Goal: Task Accomplishment & Management: Manage account settings

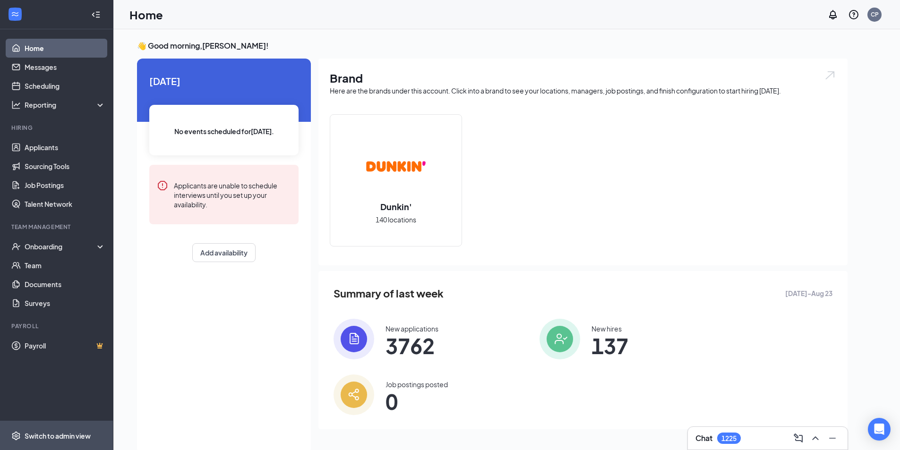
click at [57, 430] on span "Switch to admin view" at bounding box center [65, 435] width 81 height 29
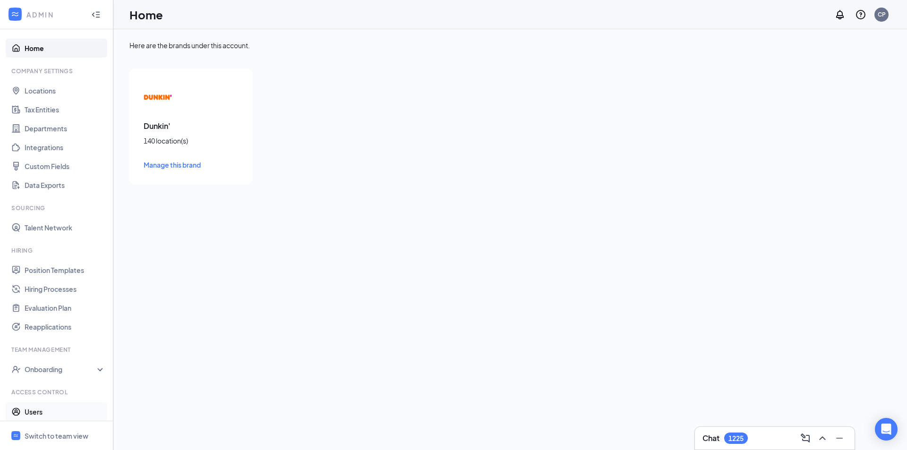
click at [54, 418] on link "Users" at bounding box center [65, 412] width 81 height 19
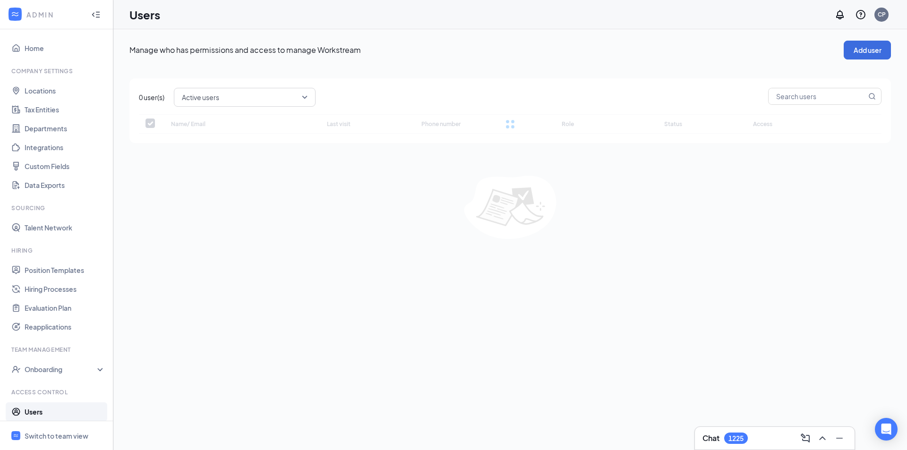
checkbox input "false"
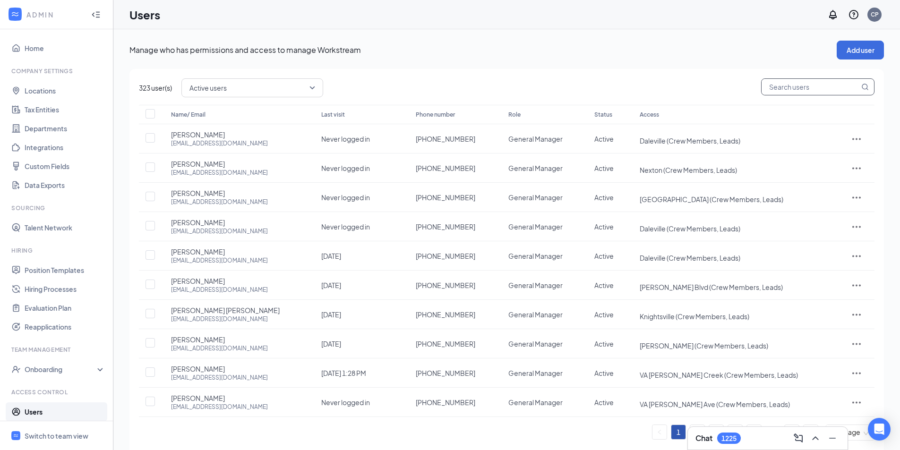
click at [790, 94] on input "text" at bounding box center [811, 87] width 98 height 16
type input "chase"
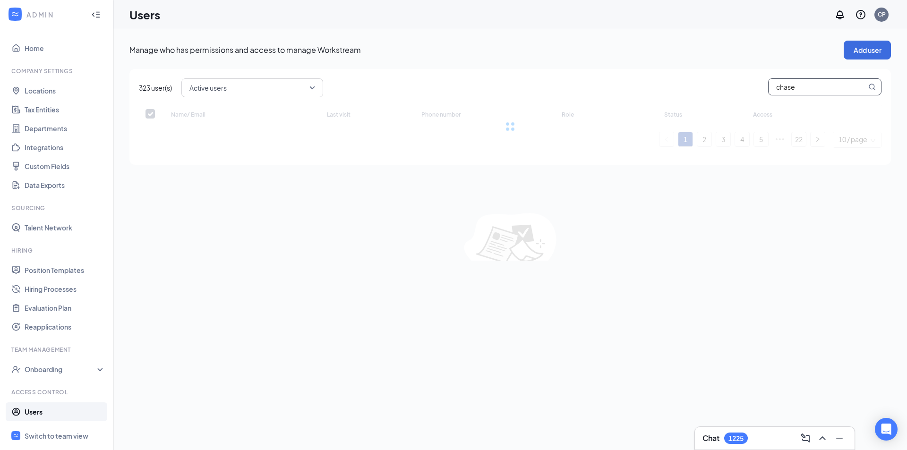
checkbox input "false"
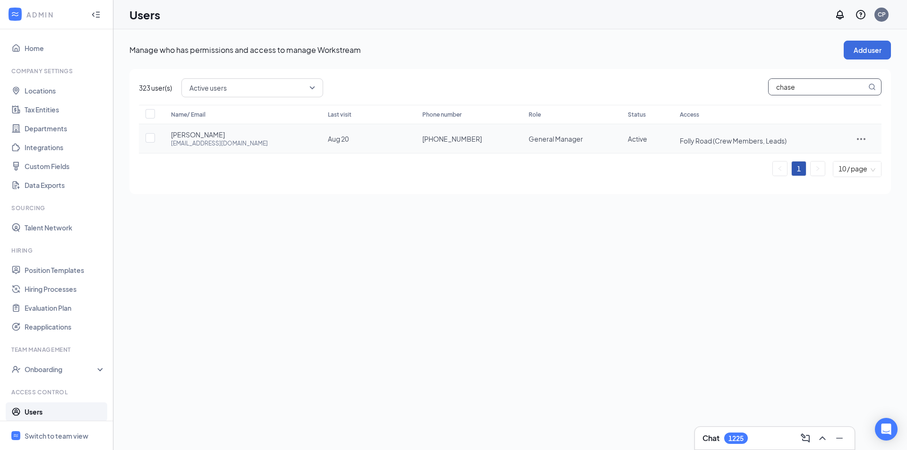
type input "chase"
click at [862, 133] on icon "ActionsIcon" at bounding box center [861, 138] width 11 height 11
click at [847, 160] on span "Edit user" at bounding box center [835, 159] width 59 height 10
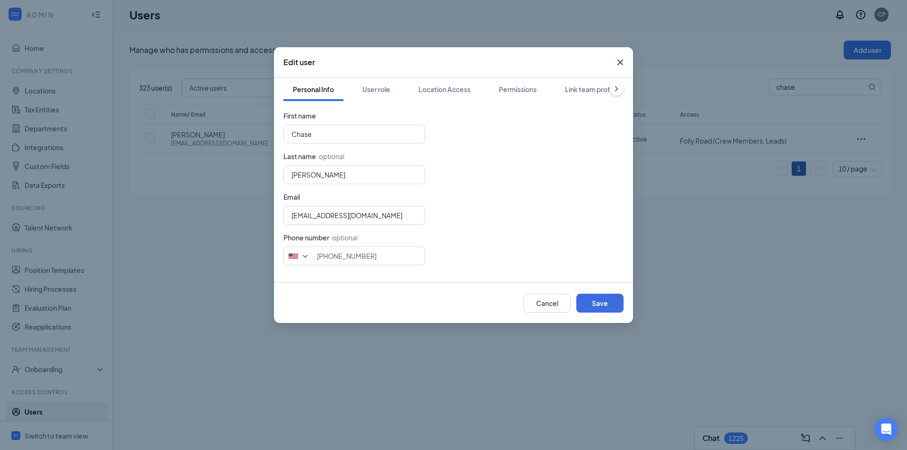
type input "[PHONE_NUMBER]"
click at [510, 93] on div "Permissions" at bounding box center [518, 89] width 38 height 9
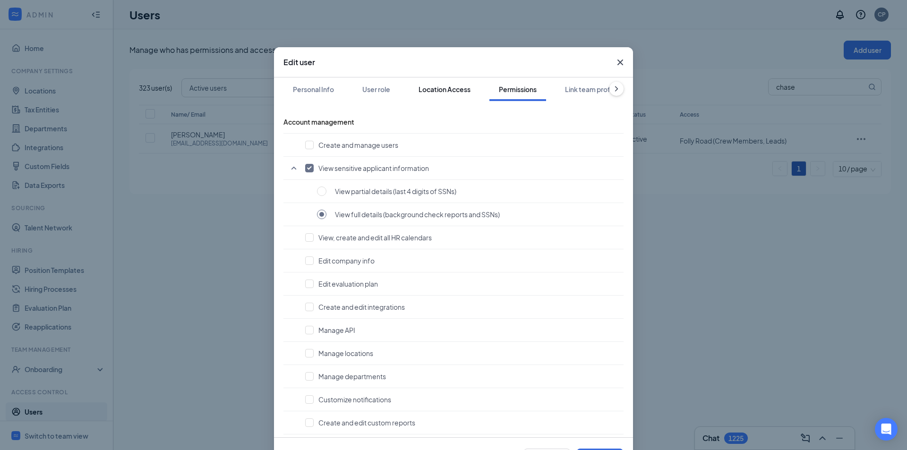
click at [462, 92] on div "Location Access" at bounding box center [445, 89] width 52 height 9
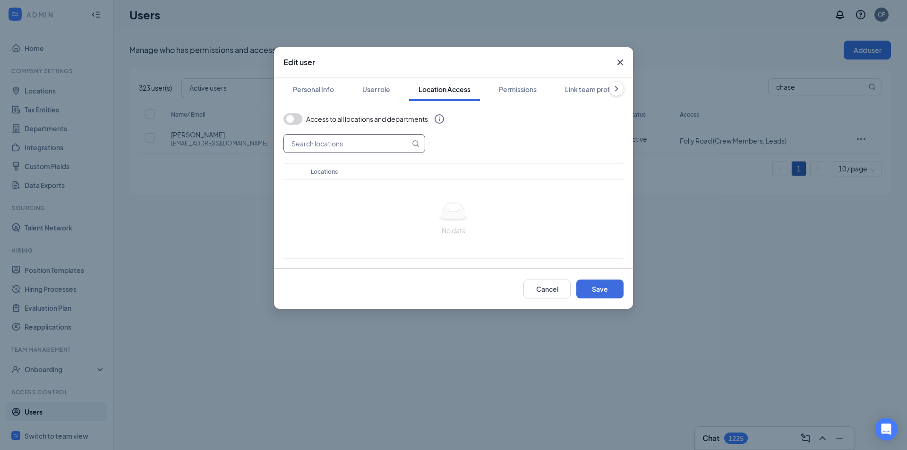
click at [370, 148] on input "text" at bounding box center [347, 144] width 126 height 18
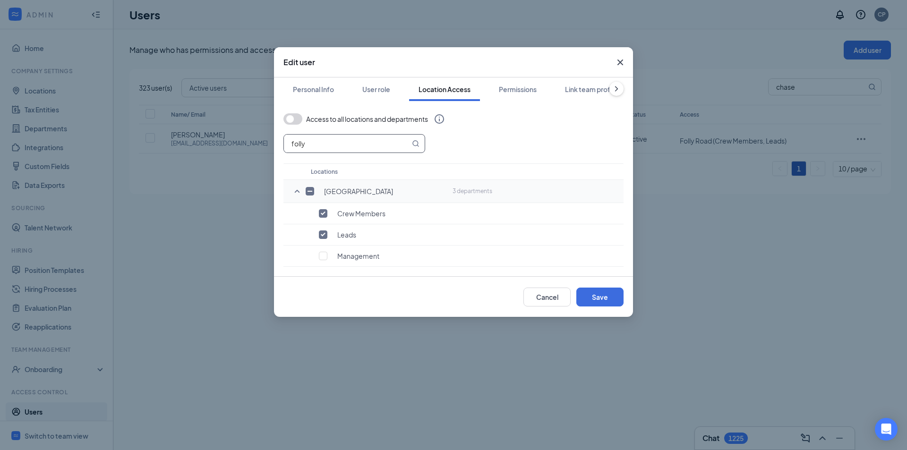
type input "folly"
click at [313, 187] on input "checkbox" at bounding box center [310, 191] width 9 height 9
checkbox input "true"
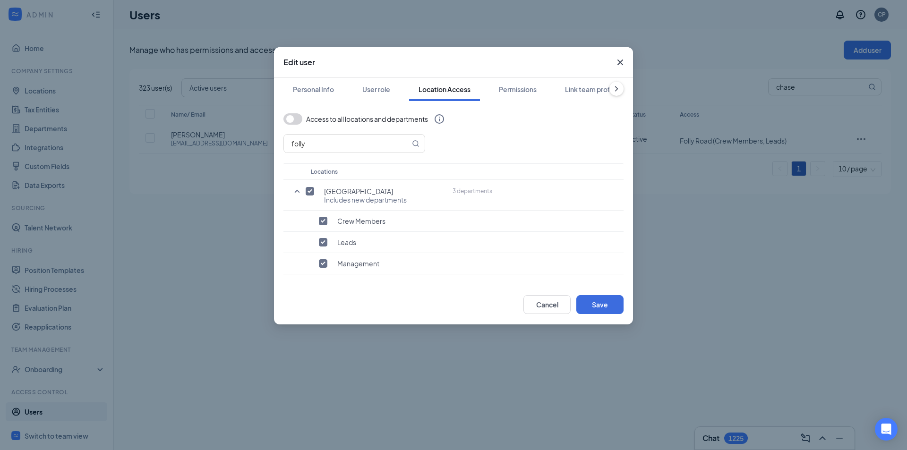
drag, startPoint x: 313, startPoint y: 187, endPoint x: 320, endPoint y: 170, distance: 18.4
click at [313, 188] on input "checkbox" at bounding box center [310, 191] width 9 height 9
checkbox input "false"
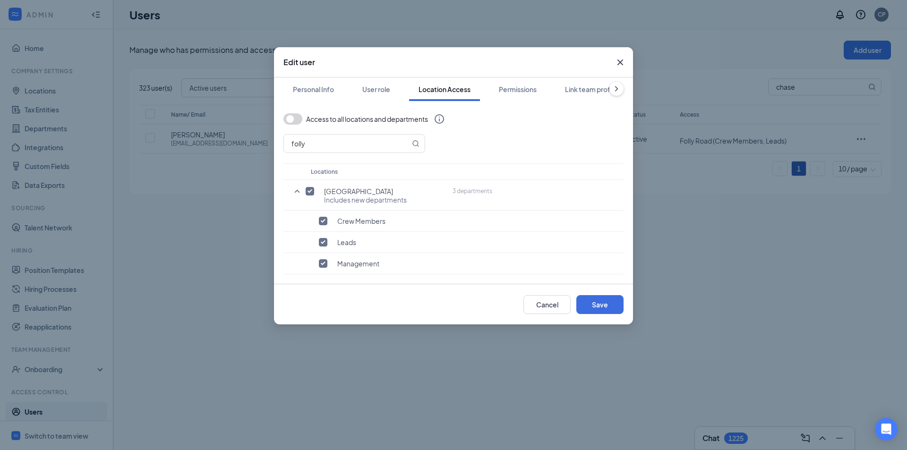
checkbox input "false"
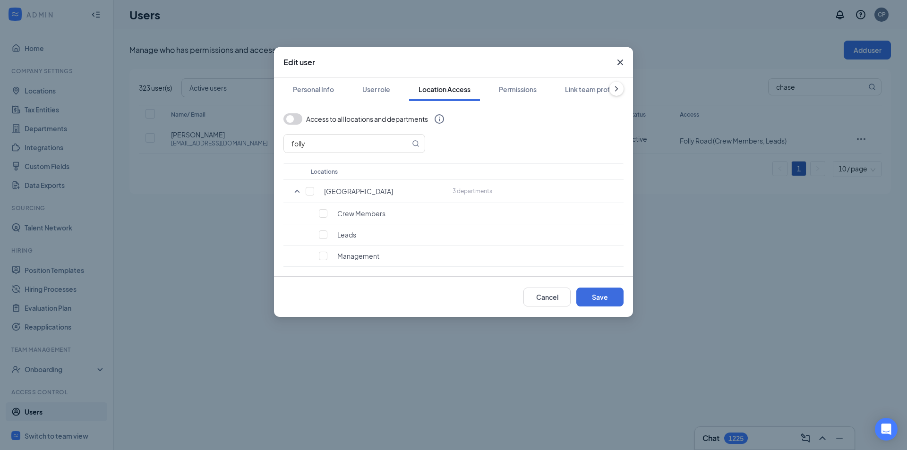
click at [332, 133] on div "Access to all locations and departments" at bounding box center [355, 123] width 145 height 21
click at [328, 137] on input "folly" at bounding box center [347, 144] width 126 height 18
click at [328, 139] on input "folly" at bounding box center [347, 144] width 126 height 18
click at [314, 141] on input "folly" at bounding box center [347, 144] width 126 height 18
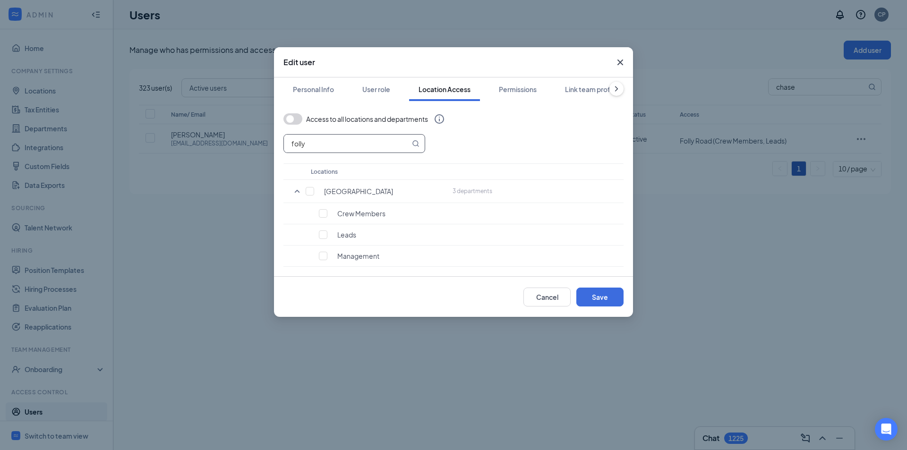
click at [313, 141] on input "folly" at bounding box center [347, 144] width 126 height 18
type input "sangaree"
click at [307, 190] on input "checkbox" at bounding box center [310, 191] width 9 height 9
checkbox input "true"
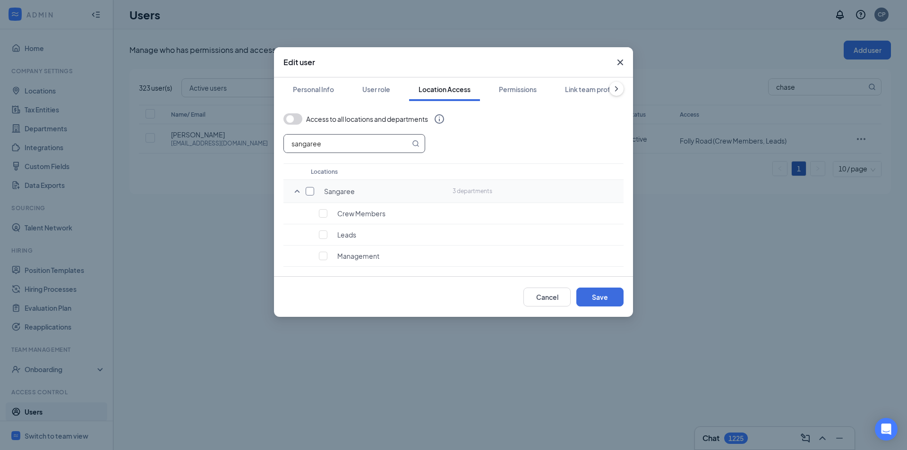
checkbox input "true"
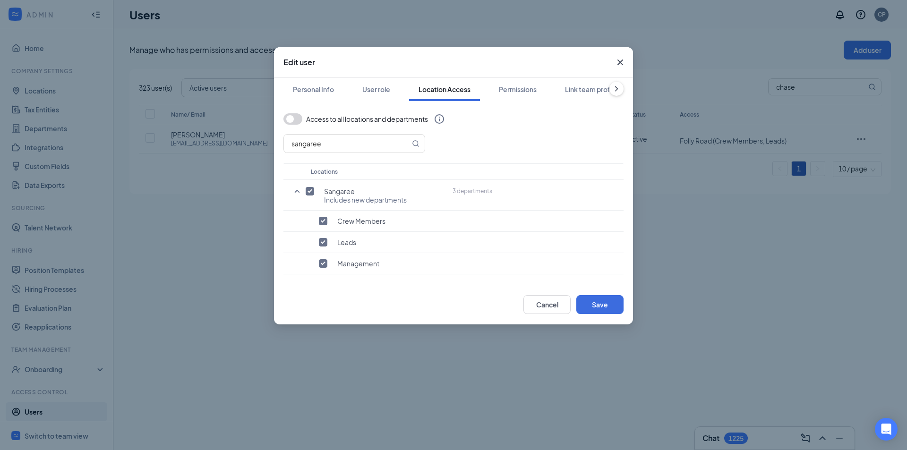
drag, startPoint x: 321, startPoint y: 264, endPoint x: 456, endPoint y: 272, distance: 135.3
click at [322, 264] on input "checkbox" at bounding box center [323, 263] width 9 height 9
checkbox input "false"
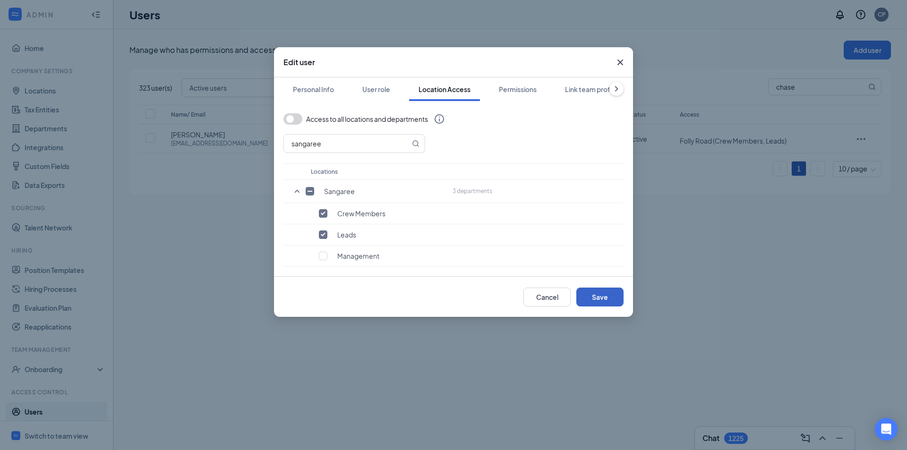
click at [578, 295] on button "Save" at bounding box center [599, 297] width 47 height 19
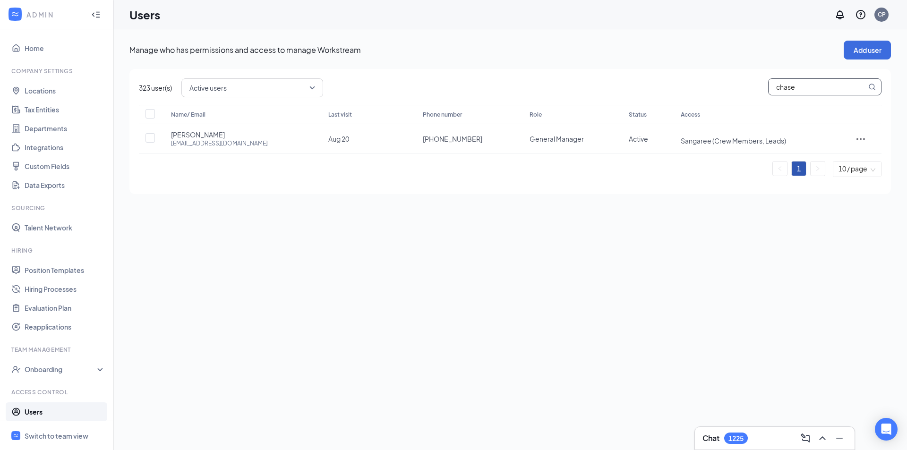
click at [794, 93] on input "chase" at bounding box center [818, 87] width 98 height 16
drag, startPoint x: 794, startPoint y: 93, endPoint x: 789, endPoint y: 85, distance: 9.5
click at [794, 92] on input "chase" at bounding box center [818, 87] width 98 height 16
type input "l"
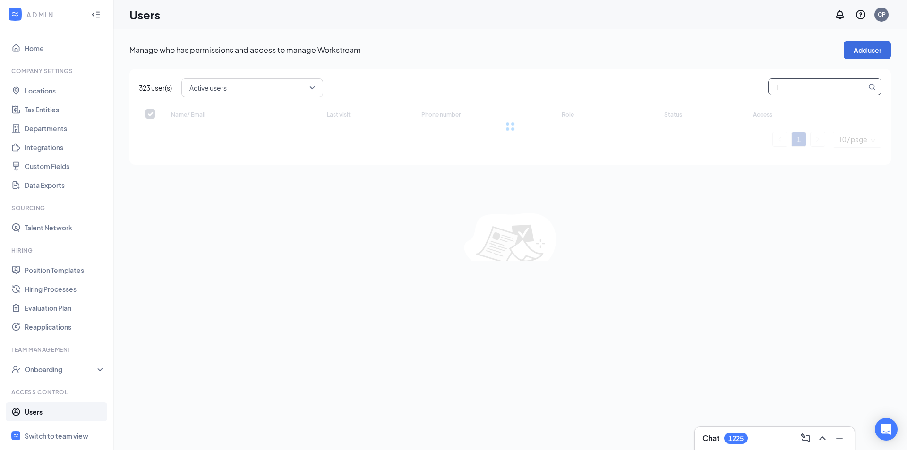
checkbox input "false"
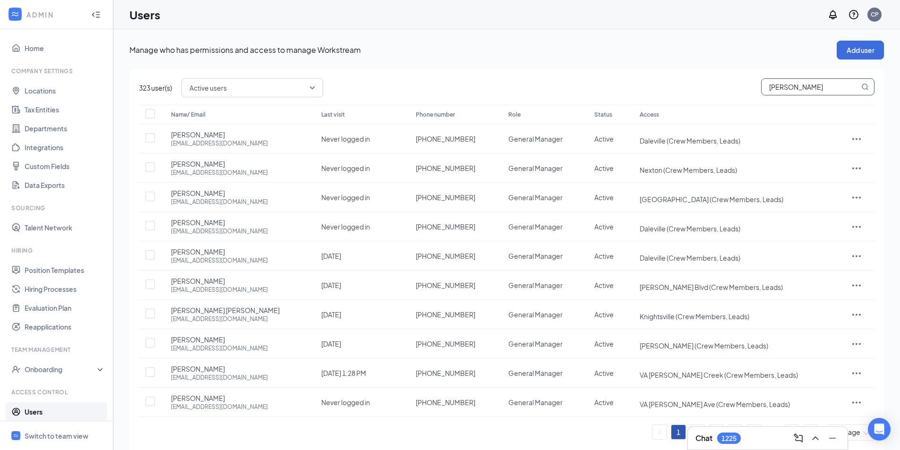
type input "[PERSON_NAME]"
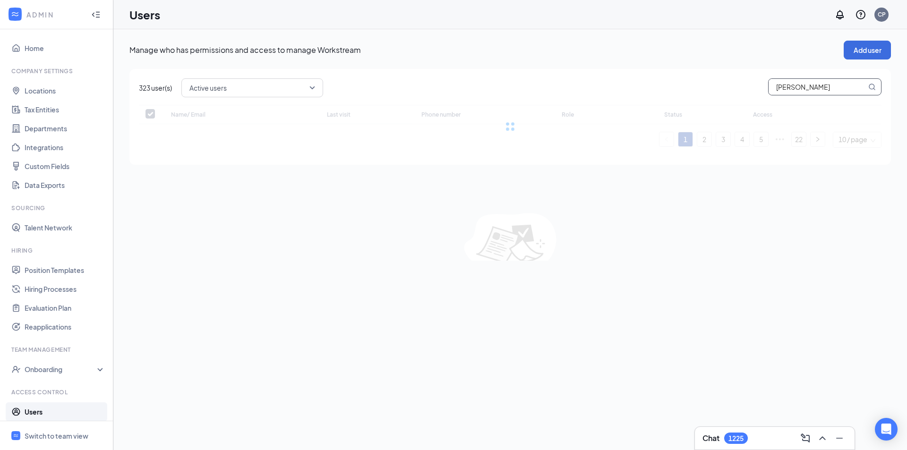
checkbox input "false"
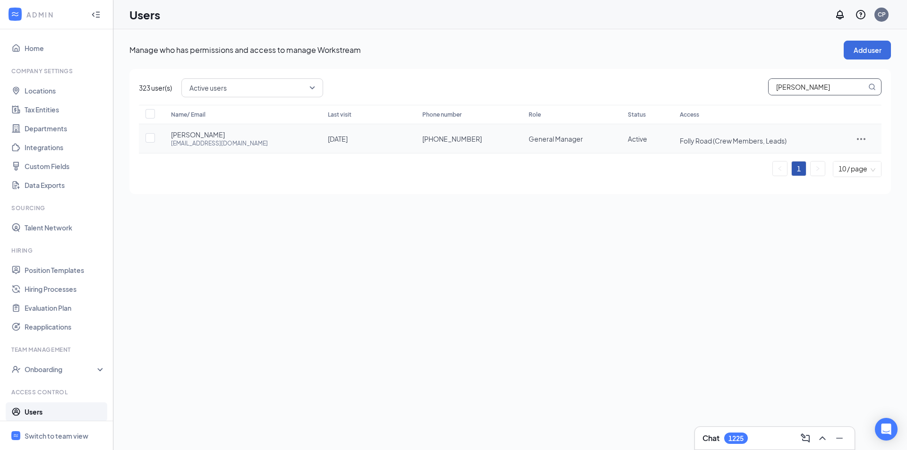
type input "[PERSON_NAME]"
click at [859, 141] on icon "ActionsIcon" at bounding box center [861, 138] width 11 height 11
click at [826, 200] on span "Disable" at bounding box center [817, 202] width 23 height 9
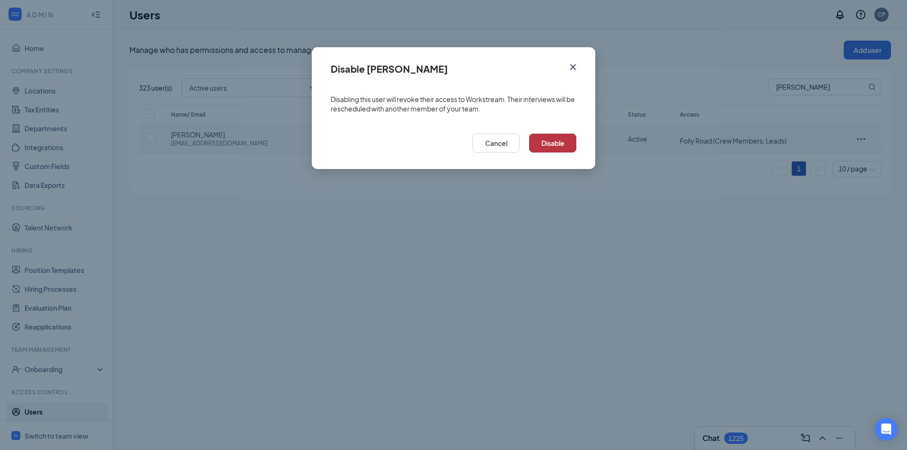
click at [541, 138] on button "Disable" at bounding box center [552, 143] width 47 height 19
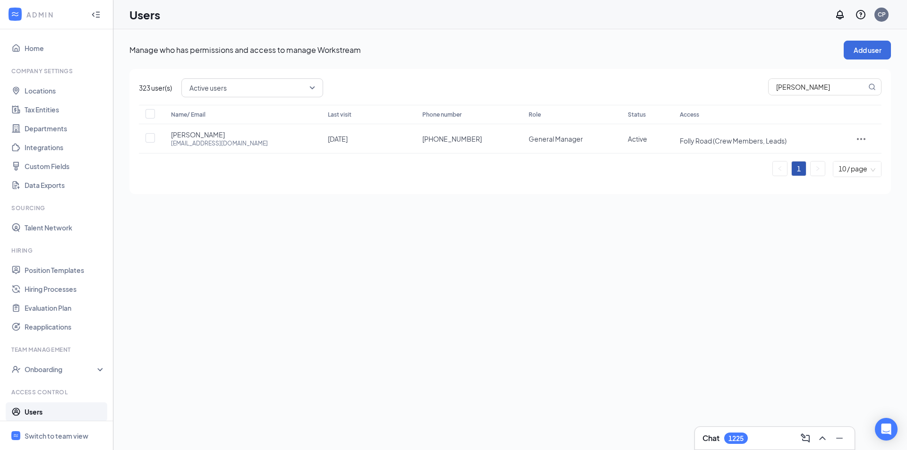
checkbox input "true"
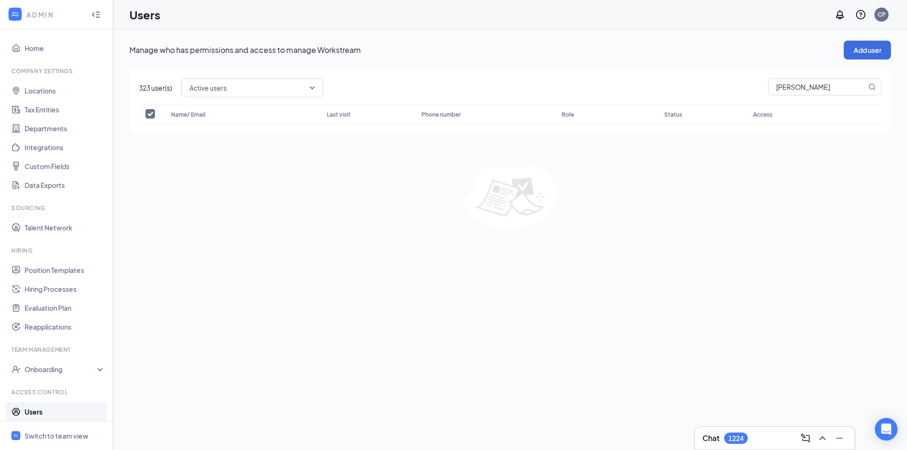
click at [42, 410] on link "Users" at bounding box center [65, 412] width 81 height 19
